Goal: Information Seeking & Learning: Understand process/instructions

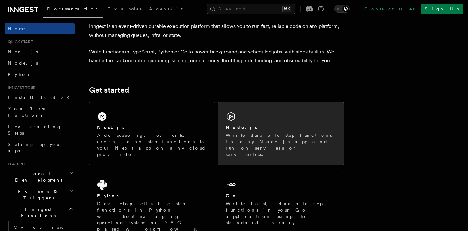
scroll to position [31, 0]
click at [277, 135] on p "Write durable step functions in any Node.js app and run on servers or serverles…" at bounding box center [281, 143] width 110 height 25
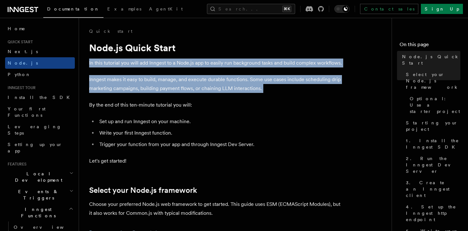
drag, startPoint x: 87, startPoint y: 62, endPoint x: 221, endPoint y: 97, distance: 138.3
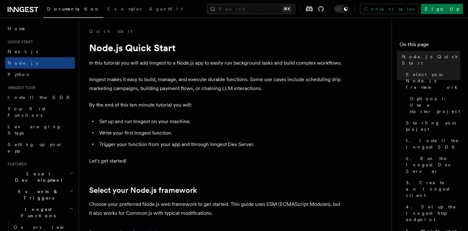
click at [206, 82] on p "Inngest makes it easy to build, manage, and execute durable functions. Some use…" at bounding box center [216, 84] width 255 height 18
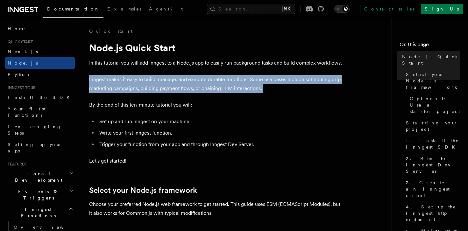
click at [206, 82] on p "Inngest makes it easy to build, manage, and execute durable functions. Some use…" at bounding box center [216, 84] width 255 height 18
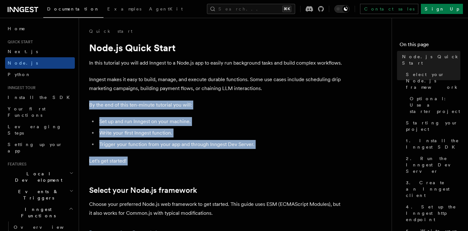
drag, startPoint x: 90, startPoint y: 105, endPoint x: 162, endPoint y: 173, distance: 99.4
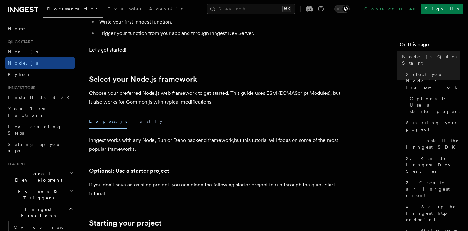
scroll to position [173, 0]
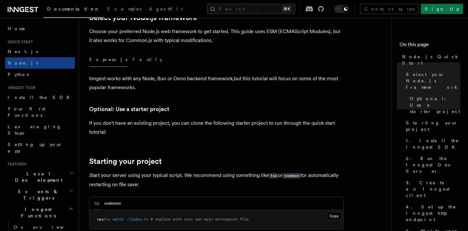
click at [99, 79] on p "Inngest works with any Node, Bun or Deno backend framework,but this tutorial wi…" at bounding box center [216, 83] width 255 height 18
click at [91, 126] on p "If you don't have an existing project, you can clone the following starter proj…" at bounding box center [216, 128] width 255 height 18
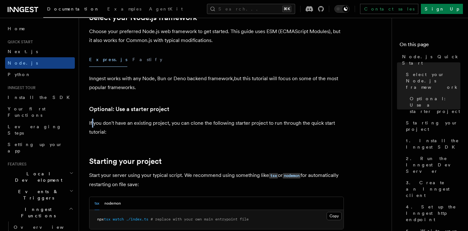
click at [91, 126] on p "If you don't have an existing project, you can clone the following starter proj…" at bounding box center [216, 128] width 255 height 18
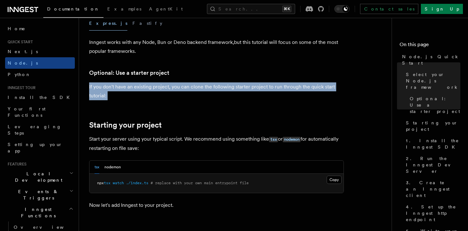
scroll to position [216, 0]
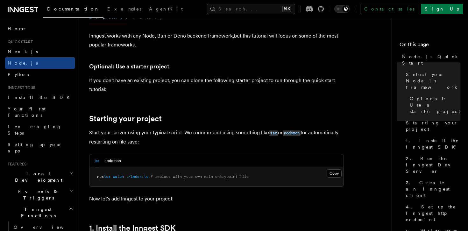
click at [93, 134] on p "Start your server using your typical script. We recommend using something like …" at bounding box center [216, 137] width 255 height 18
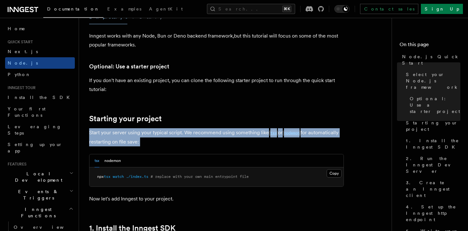
click at [93, 134] on p "Start your server using your typical script. We recommend using something like …" at bounding box center [216, 137] width 255 height 18
